Goal: Transaction & Acquisition: Purchase product/service

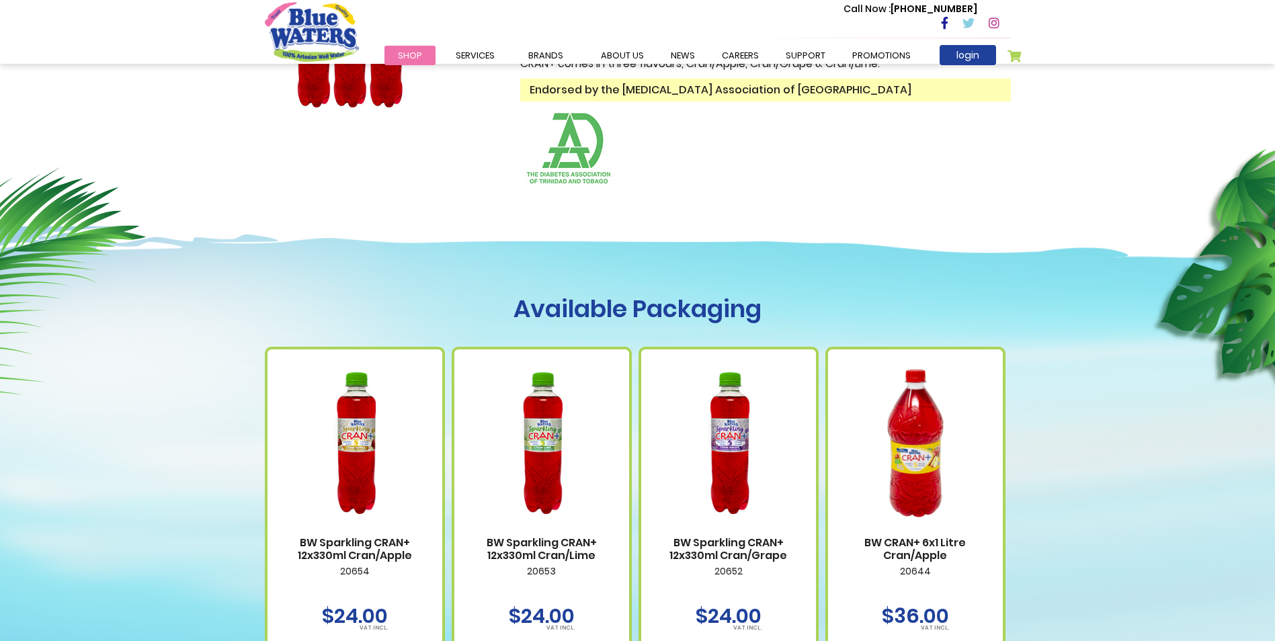
scroll to position [739, 0]
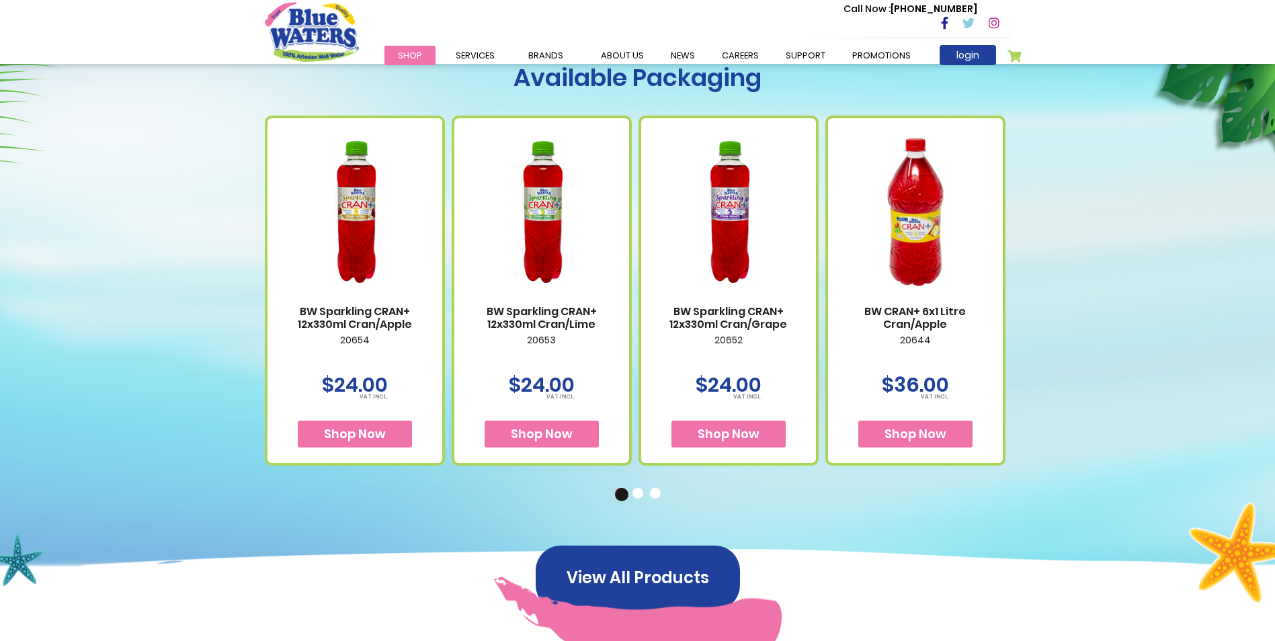
click at [636, 496] on button "2" at bounding box center [638, 494] width 13 height 13
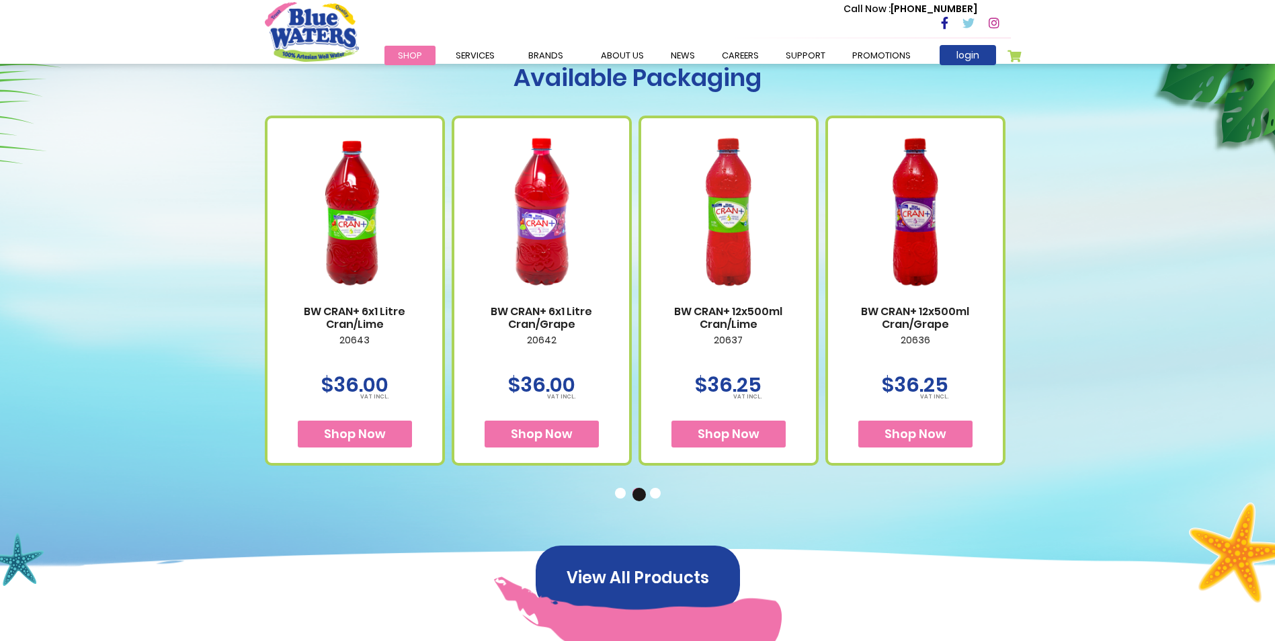
click at [654, 497] on button "3" at bounding box center [656, 494] width 13 height 13
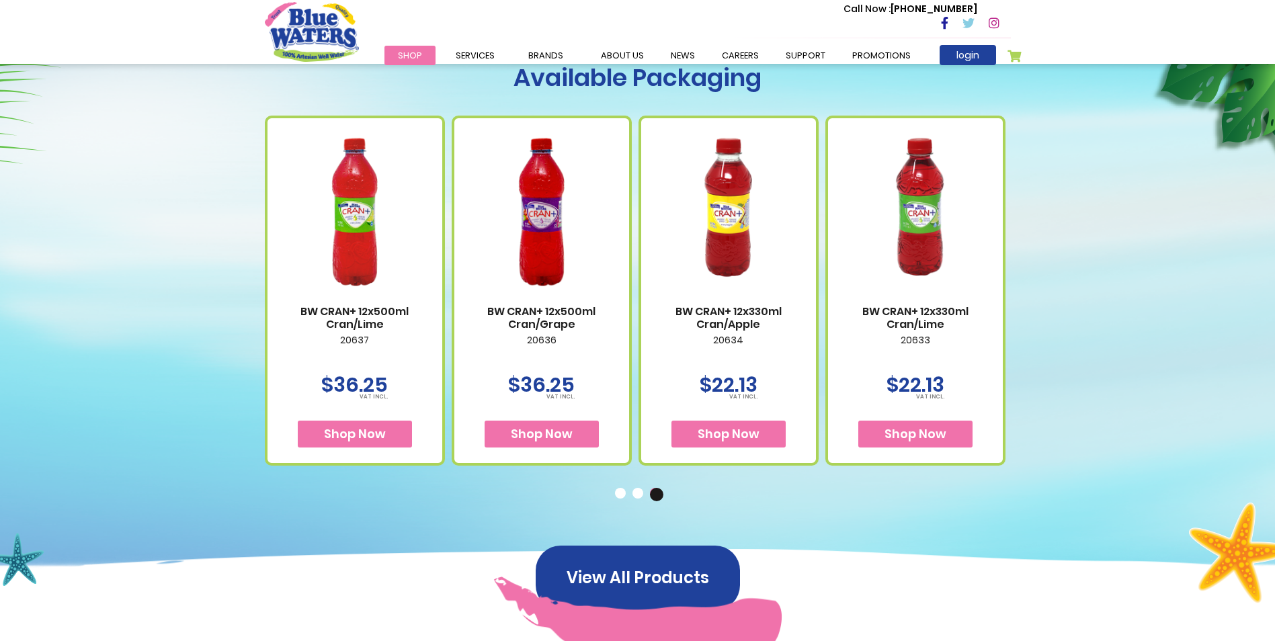
click at [615, 496] on button "1" at bounding box center [621, 494] width 13 height 13
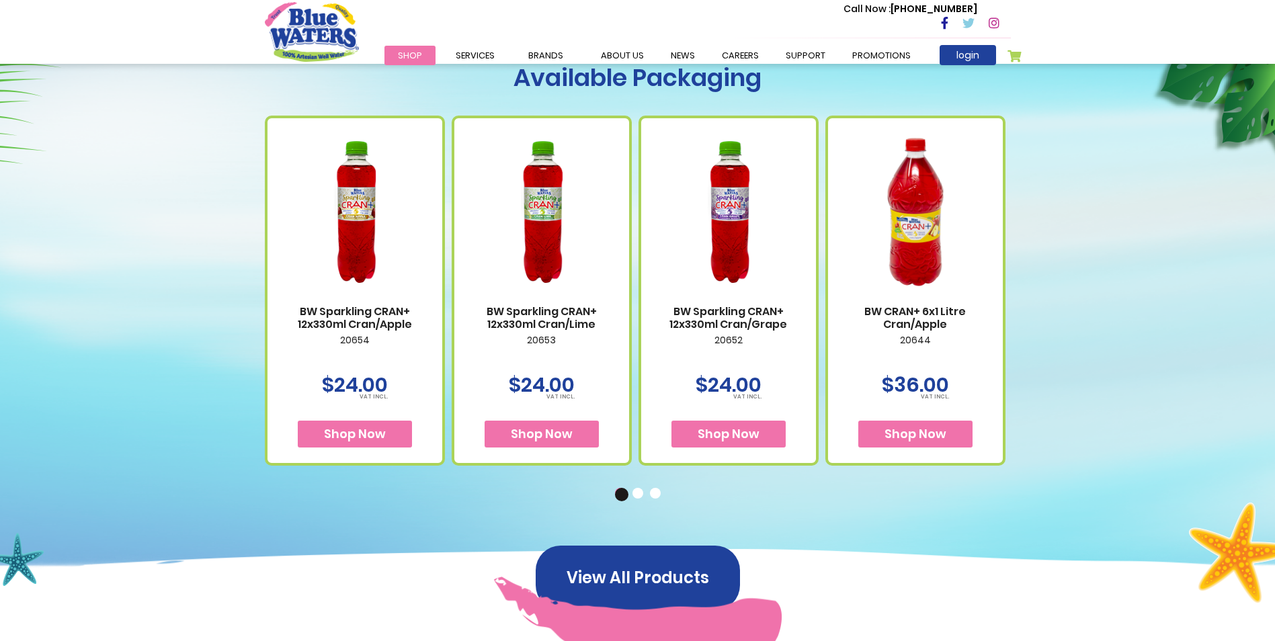
click at [556, 433] on span "Shop Now" at bounding box center [542, 433] width 62 height 17
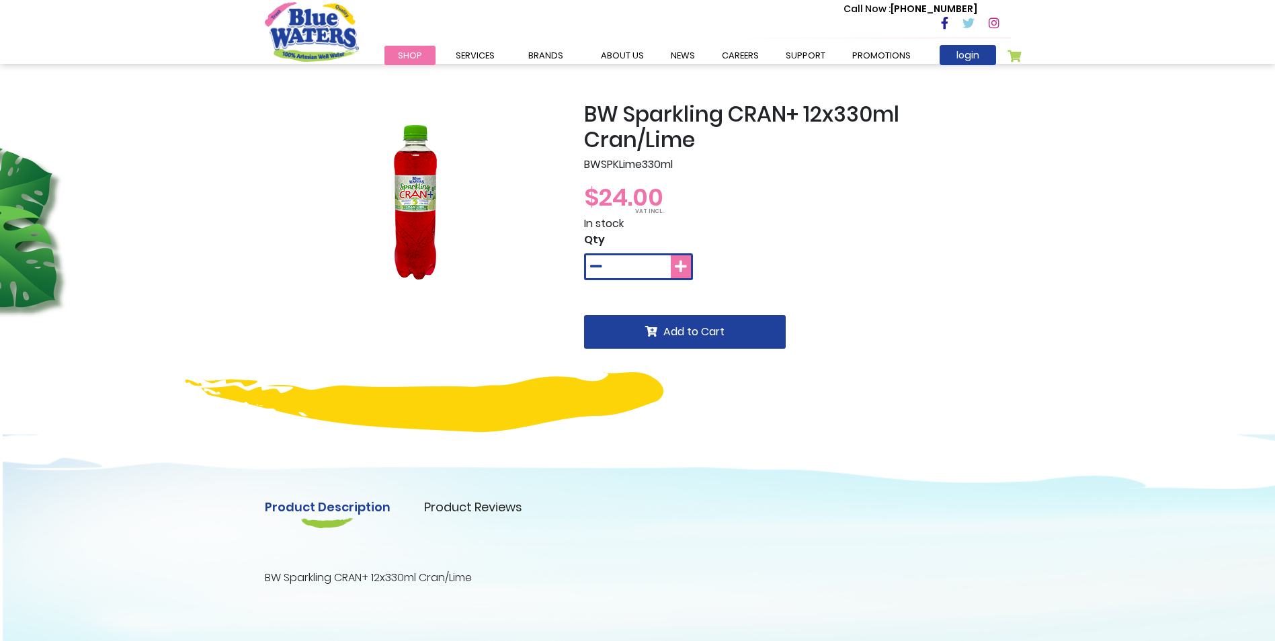
click at [682, 262] on icon at bounding box center [681, 266] width 12 height 13
click at [679, 264] on icon at bounding box center [681, 266] width 12 height 13
click at [593, 268] on icon at bounding box center [596, 266] width 12 height 13
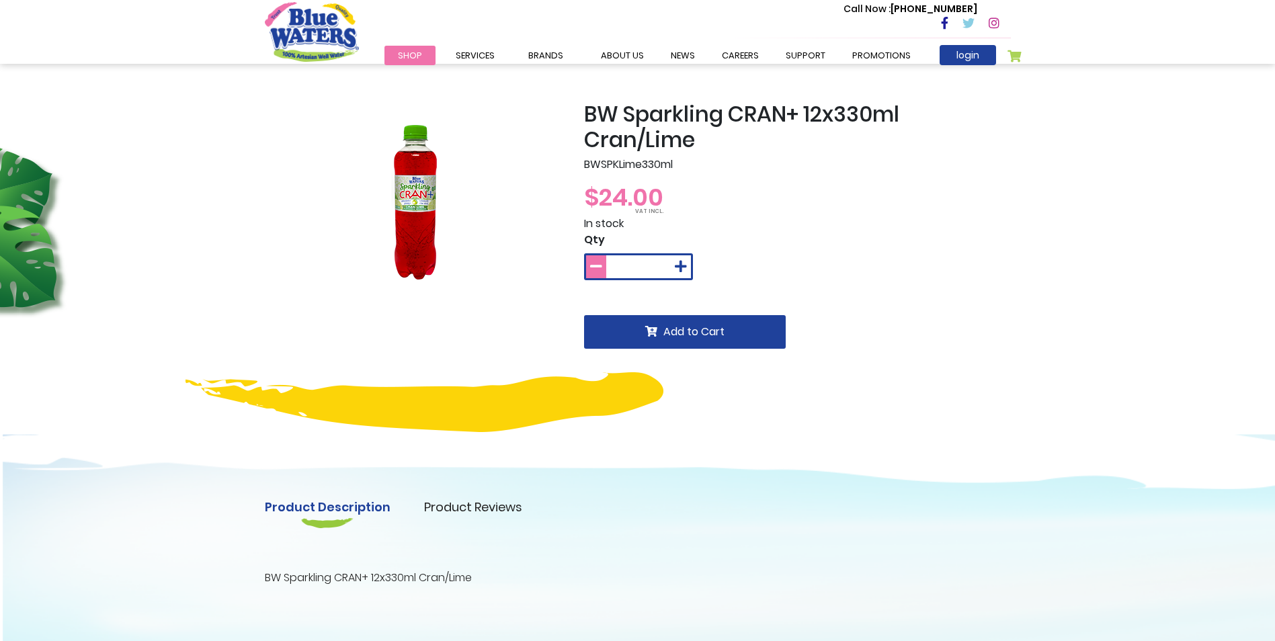
click at [593, 268] on icon at bounding box center [596, 266] width 12 height 13
click at [684, 267] on icon at bounding box center [681, 266] width 12 height 13
type input "*"
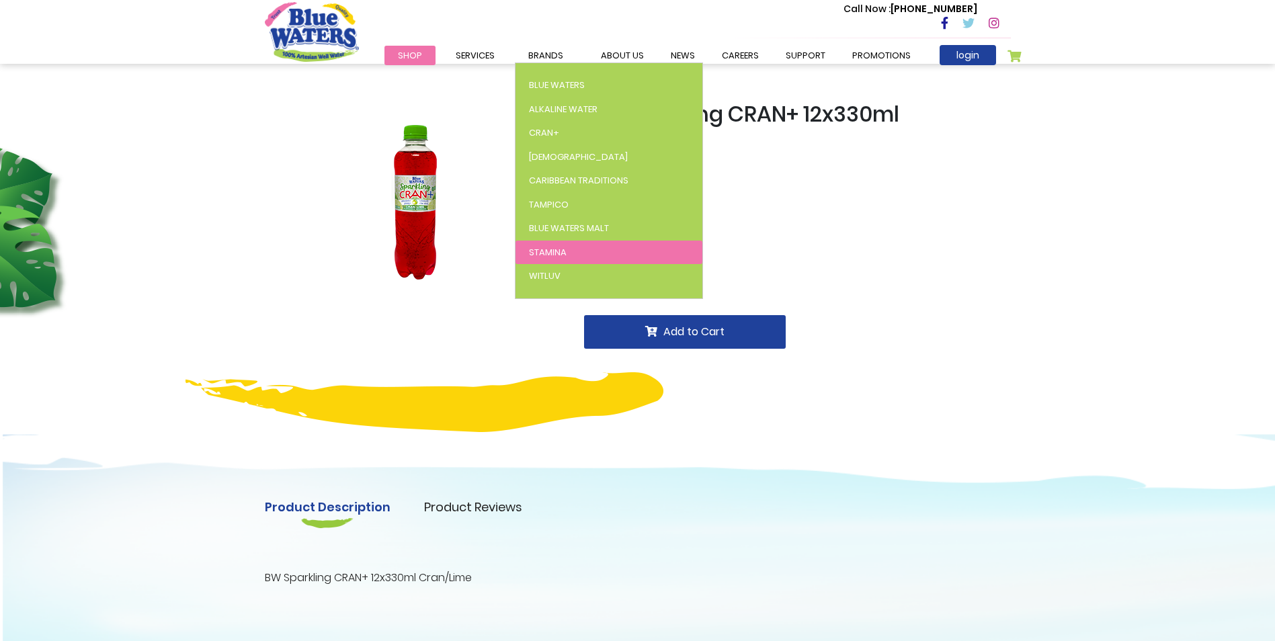
click at [538, 251] on span "Stamina" at bounding box center [548, 252] width 38 height 13
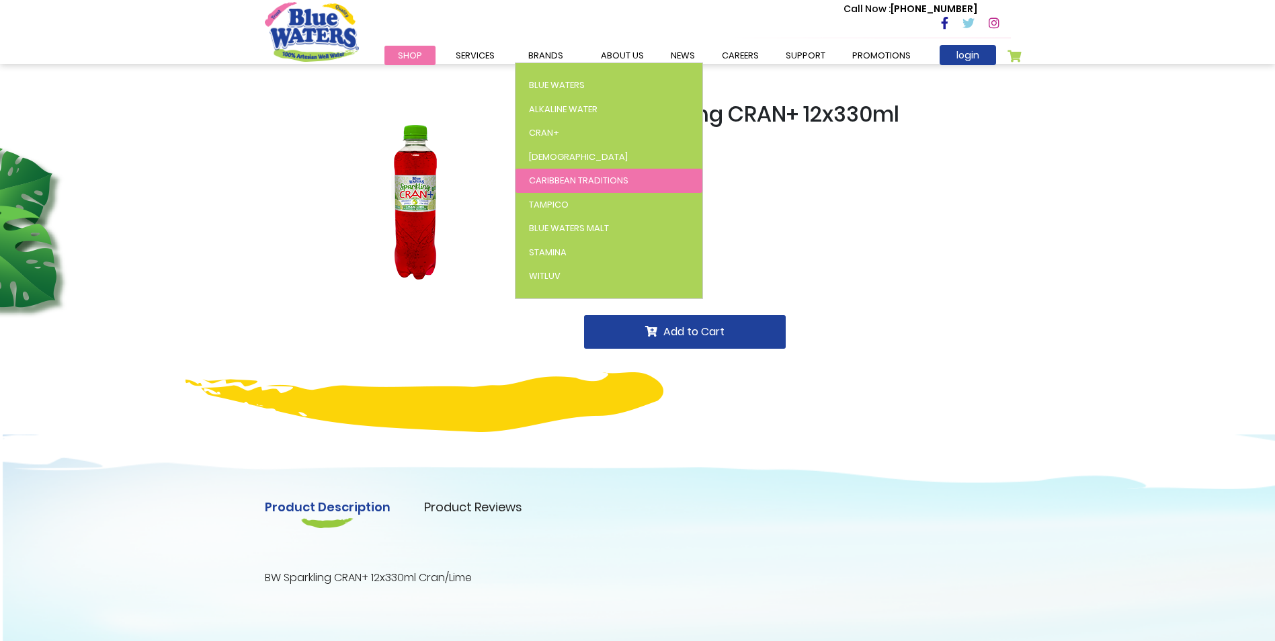
click at [563, 183] on span "Caribbean Traditions" at bounding box center [578, 180] width 99 height 13
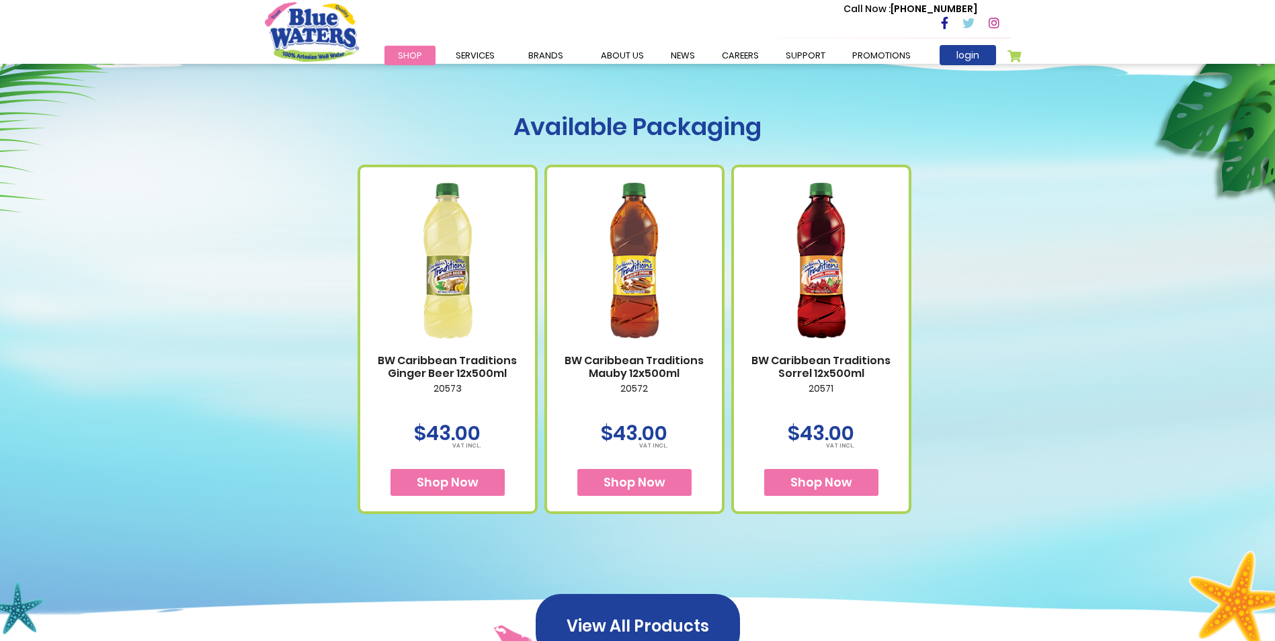
scroll to position [336, 0]
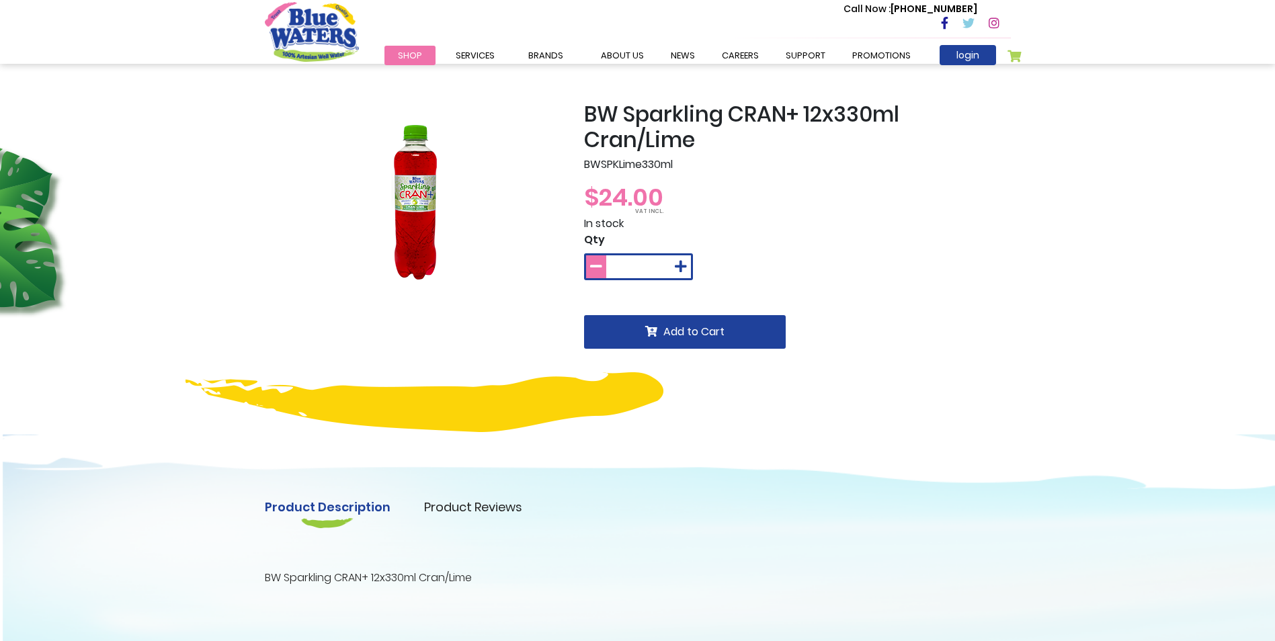
click at [593, 267] on icon at bounding box center [596, 266] width 12 height 13
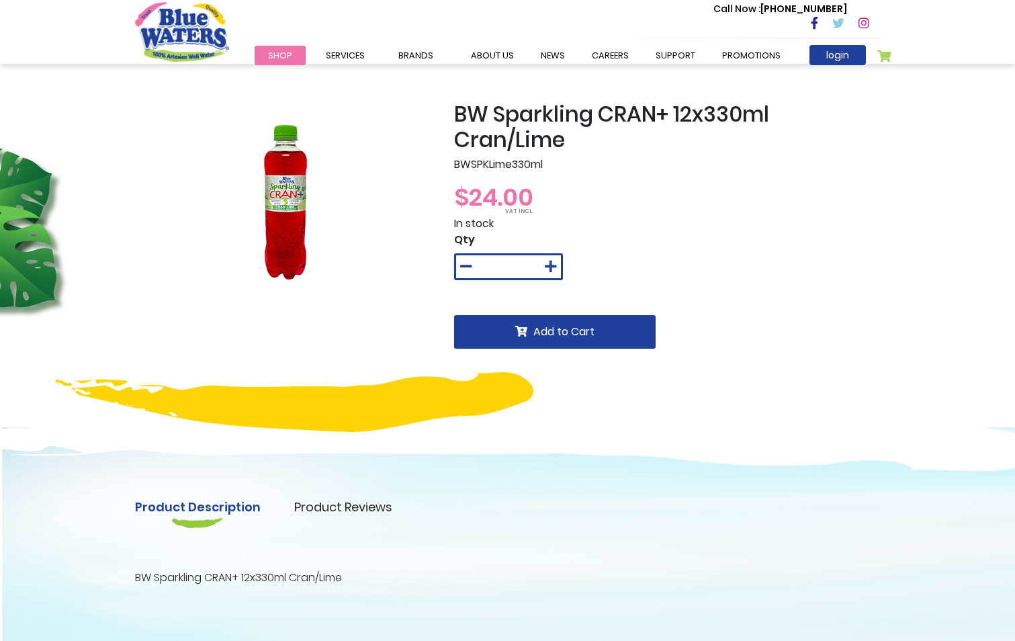
click at [406, 170] on div at bounding box center [284, 202] width 299 height 202
drag, startPoint x: 460, startPoint y: 176, endPoint x: 288, endPoint y: 210, distance: 174.6
click at [288, 210] on img at bounding box center [284, 202] width 161 height 202
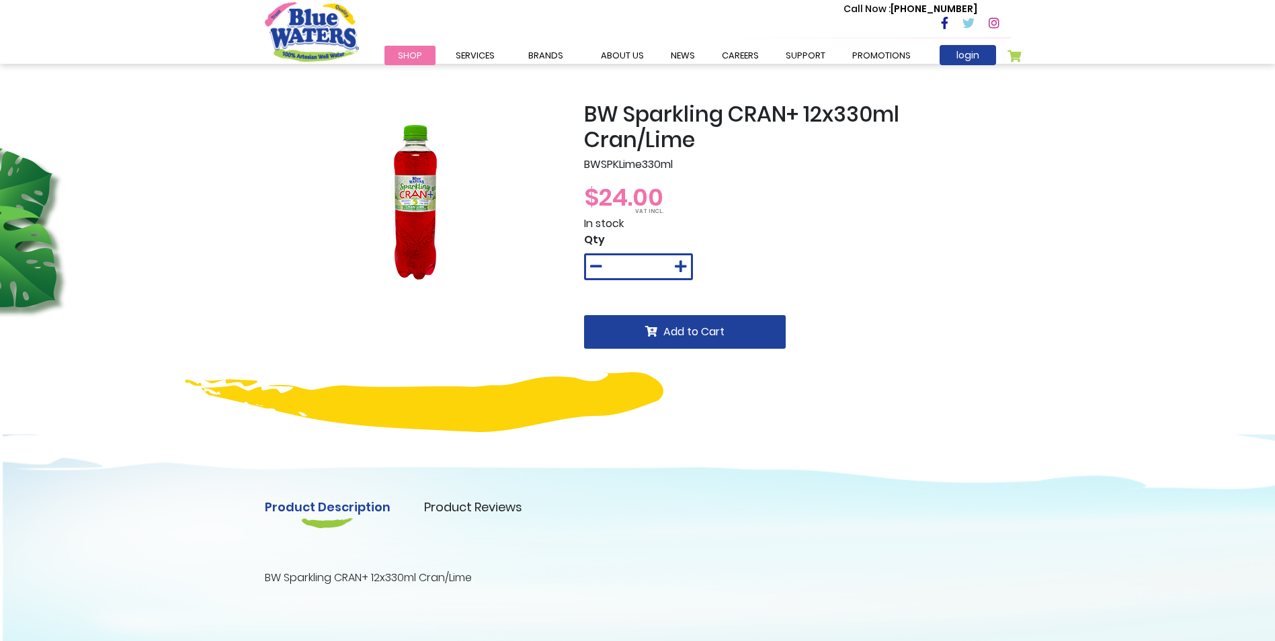
click at [411, 208] on img at bounding box center [413, 202] width 161 height 202
drag, startPoint x: 408, startPoint y: 180, endPoint x: 359, endPoint y: 208, distance: 56.3
click at [359, 208] on img at bounding box center [413, 202] width 161 height 202
click at [689, 267] on button at bounding box center [681, 266] width 20 height 23
click at [687, 267] on button at bounding box center [681, 266] width 20 height 23
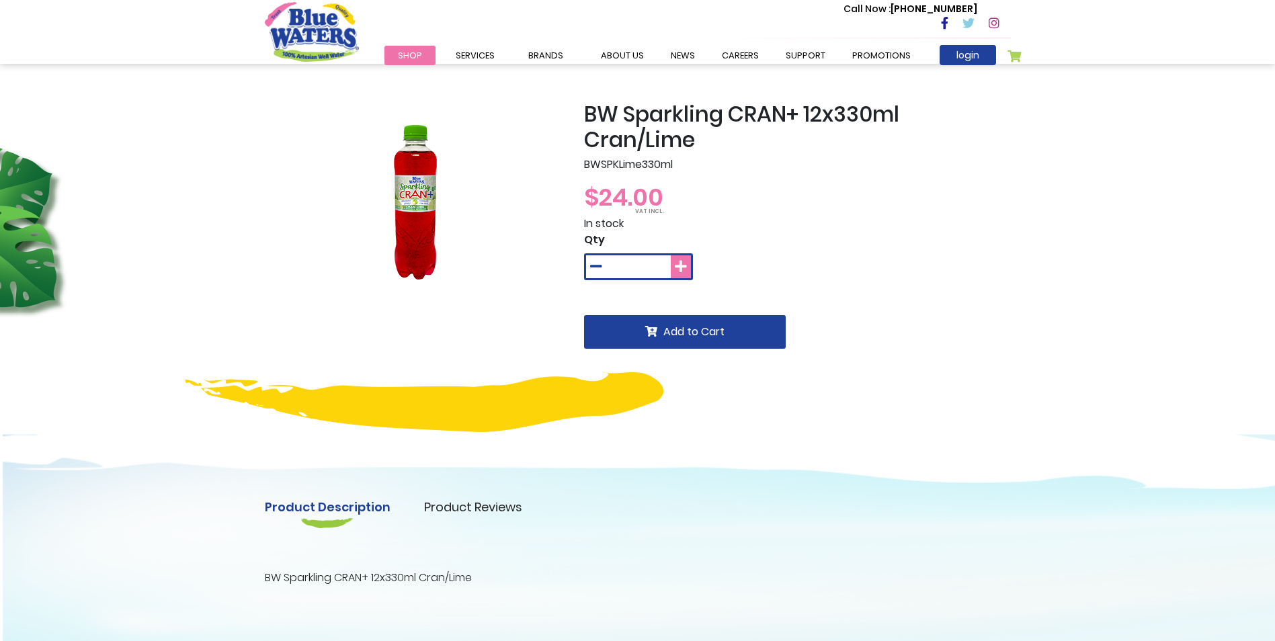
click at [687, 267] on button at bounding box center [681, 266] width 20 height 23
click at [603, 265] on button at bounding box center [596, 266] width 20 height 23
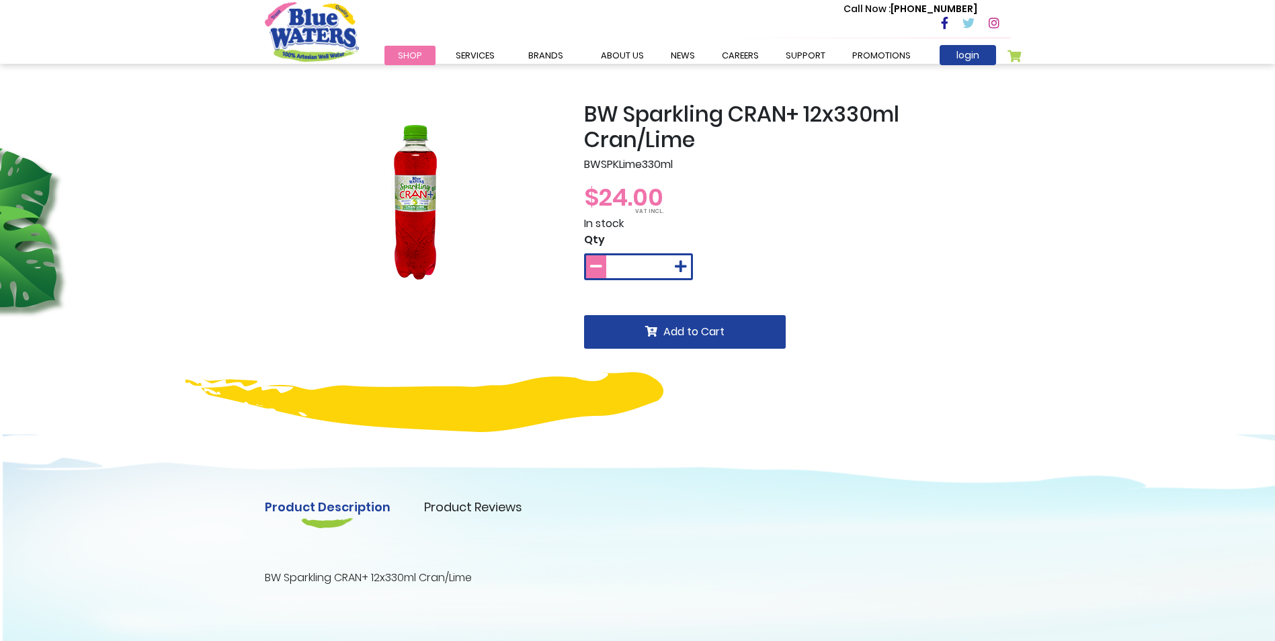
click at [603, 265] on button at bounding box center [596, 266] width 20 height 23
type input "*"
click at [603, 265] on button at bounding box center [596, 266] width 20 height 23
click at [586, 255] on button at bounding box center [596, 266] width 20 height 23
